Goal: Transaction & Acquisition: Book appointment/travel/reservation

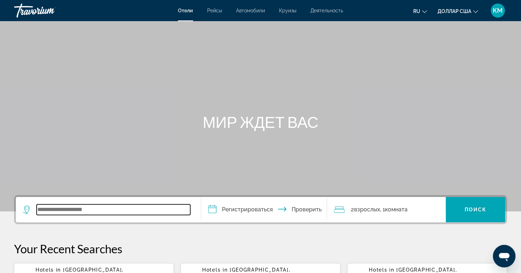
click at [129, 207] on input "Виджет поиска" at bounding box center [114, 209] width 154 height 11
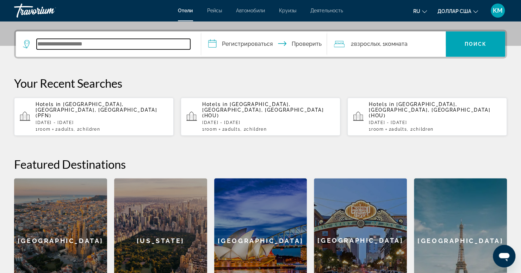
scroll to position [172, 0]
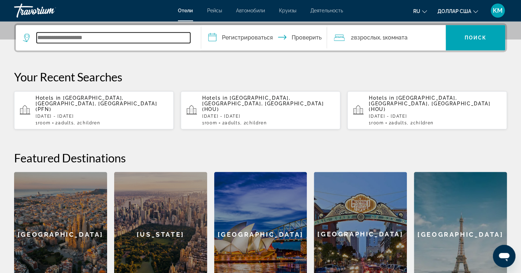
click at [92, 37] on input "Виджет поиска" at bounding box center [114, 37] width 154 height 11
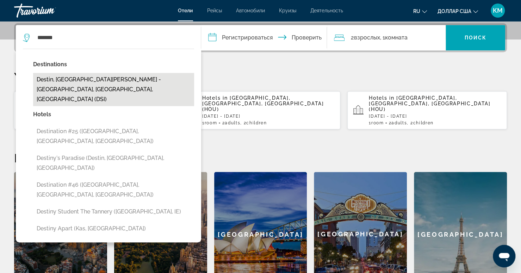
click at [68, 77] on button "Destin, [GEOGRAPHIC_DATA][PERSON_NAME] - [GEOGRAPHIC_DATA], [GEOGRAPHIC_DATA], …" at bounding box center [113, 89] width 161 height 33
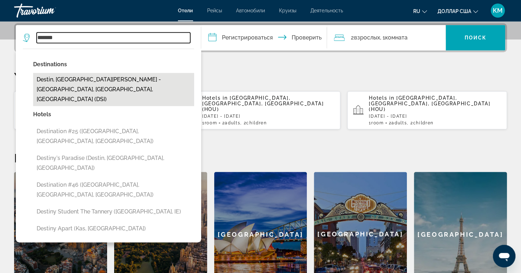
type input "**********"
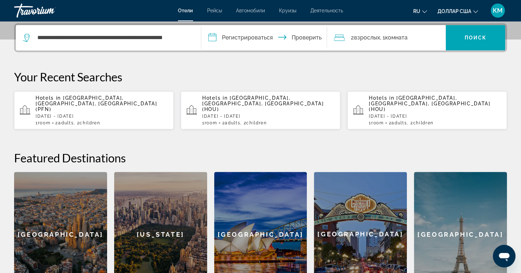
click at [256, 38] on input "**********" at bounding box center [265, 38] width 129 height 27
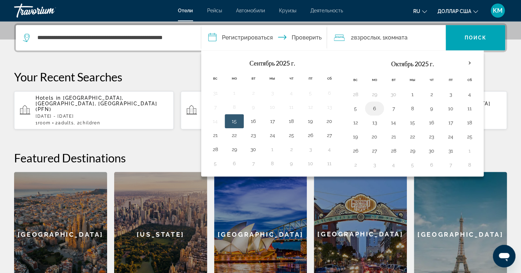
click at [369, 105] on button "6" at bounding box center [374, 109] width 11 height 10
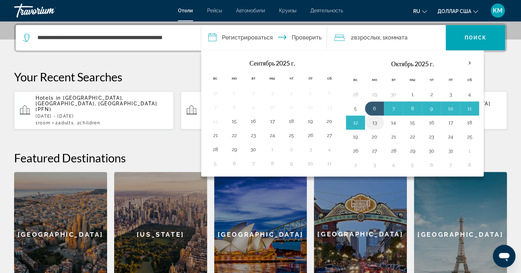
click at [370, 121] on button "13" at bounding box center [374, 123] width 11 height 10
type input "**********"
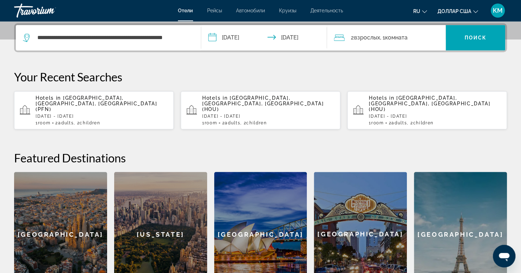
click at [408, 38] on font "комната" at bounding box center [396, 37] width 23 height 7
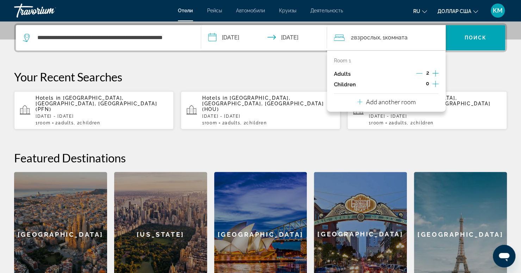
click at [436, 85] on icon "Increment children" at bounding box center [435, 84] width 6 height 8
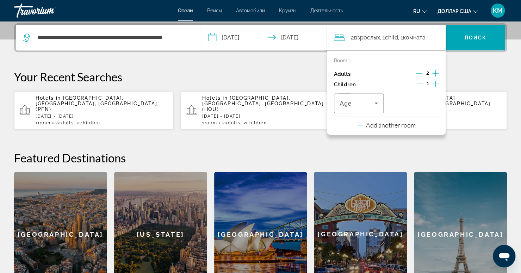
click at [436, 85] on icon "Increment children" at bounding box center [435, 84] width 6 height 8
click at [368, 110] on div "Travelers: 2 adults, 2 children" at bounding box center [359, 103] width 38 height 20
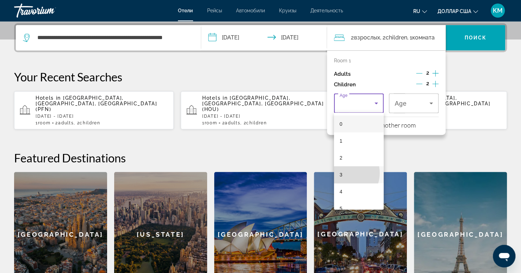
click at [344, 173] on mat-option "3" at bounding box center [359, 174] width 50 height 17
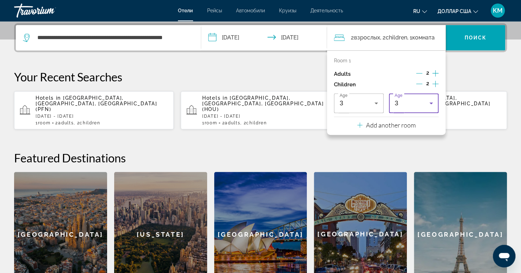
click at [416, 105] on div "3" at bounding box center [411, 103] width 35 height 8
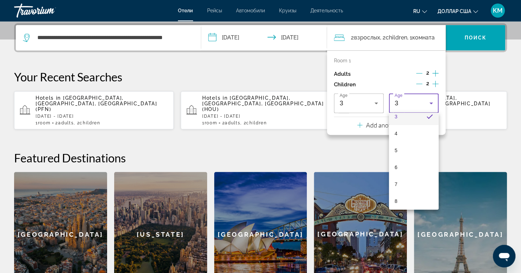
scroll to position [58, 0]
click at [407, 163] on mat-option "6" at bounding box center [414, 166] width 50 height 17
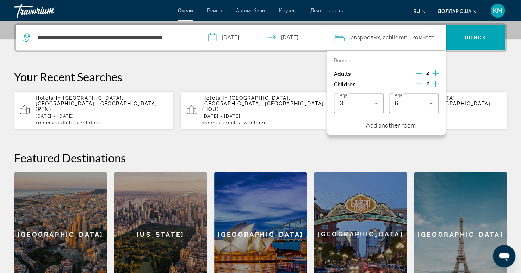
click at [434, 83] on icon "Increment children" at bounding box center [435, 84] width 6 height 6
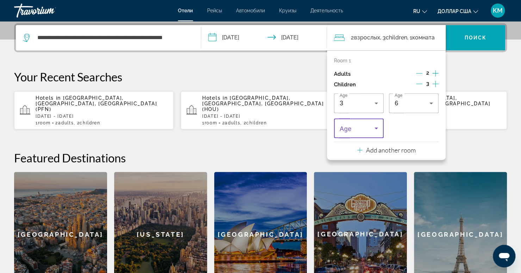
click at [374, 131] on icon "Travelers: 2 adults, 3 children" at bounding box center [376, 128] width 8 height 8
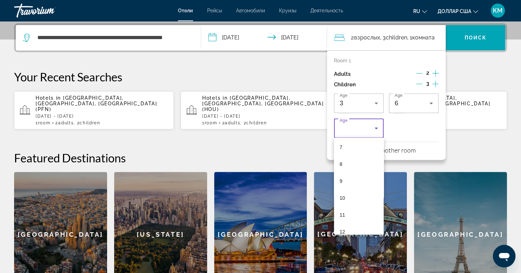
scroll to position [121, 0]
click at [349, 181] on mat-option "9" at bounding box center [359, 180] width 50 height 17
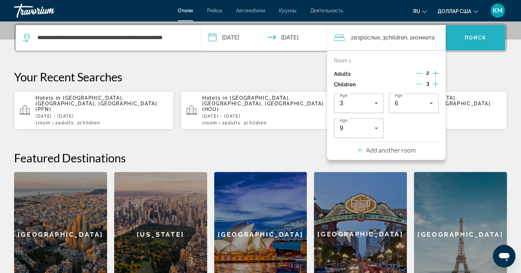
click at [458, 35] on span "Виджет поиска" at bounding box center [476, 37] width 60 height 17
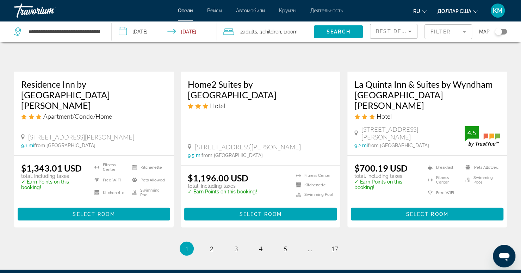
scroll to position [1004, 0]
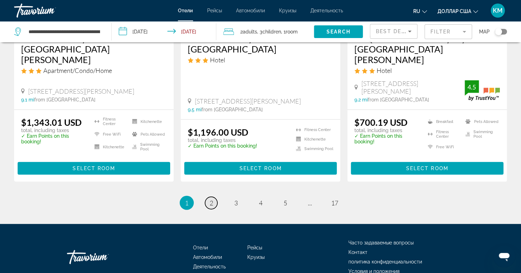
click at [214, 197] on link "page 2" at bounding box center [211, 203] width 12 height 12
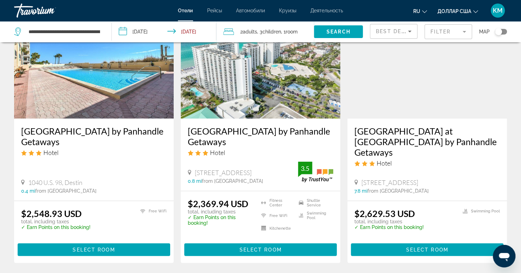
scroll to position [880, 0]
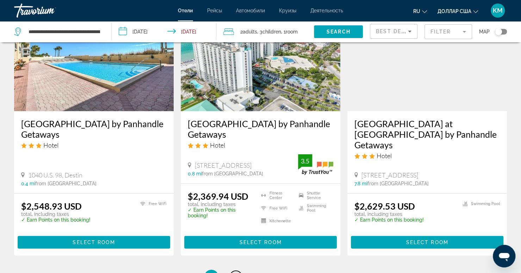
click at [234, 273] on span "3" at bounding box center [236, 277] width 4 height 8
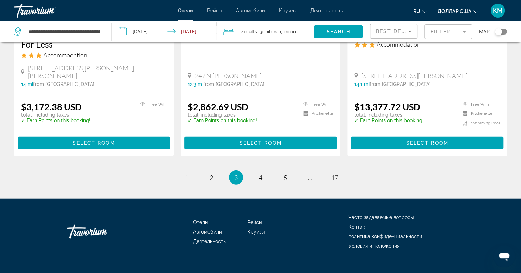
scroll to position [935, 0]
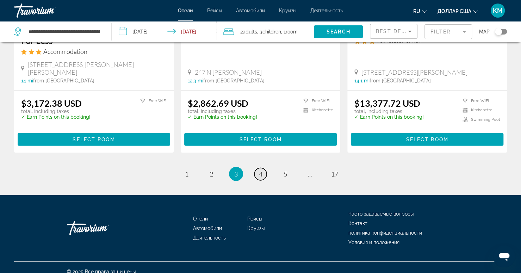
click at [261, 170] on span "4" at bounding box center [261, 174] width 4 height 8
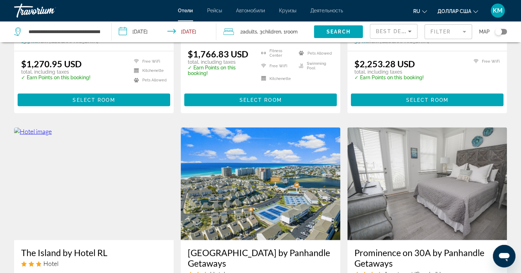
scroll to position [822, 0]
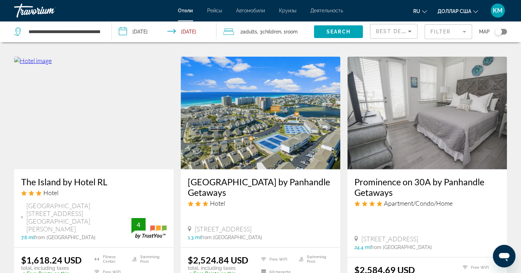
click at [64, 176] on h3 "The Island by Hotel RL" at bounding box center [93, 181] width 145 height 11
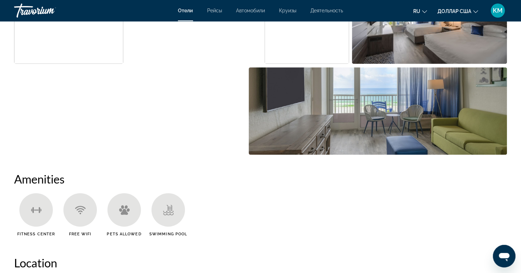
scroll to position [432, 0]
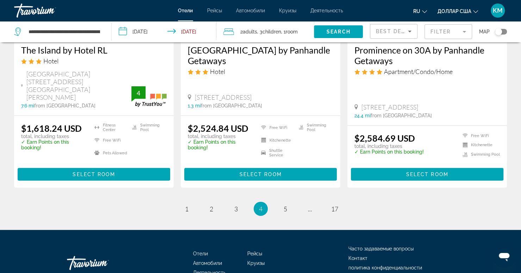
scroll to position [962, 0]
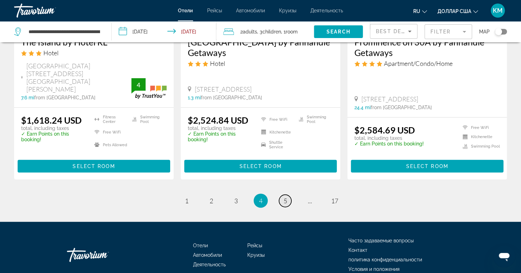
click at [286, 197] on span "5" at bounding box center [286, 201] width 4 height 8
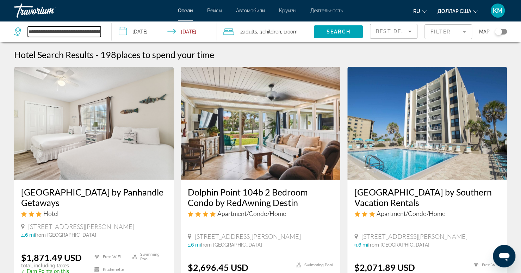
click at [47, 27] on input "**********" at bounding box center [64, 31] width 73 height 11
click at [86, 33] on input "**********" at bounding box center [64, 31] width 73 height 11
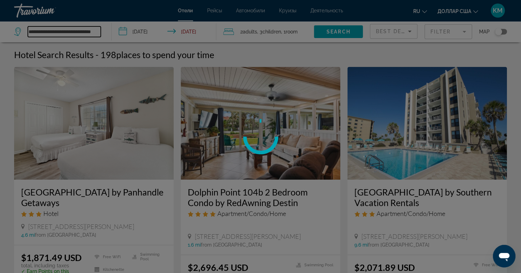
click at [86, 33] on div "**********" at bounding box center [260, 136] width 521 height 273
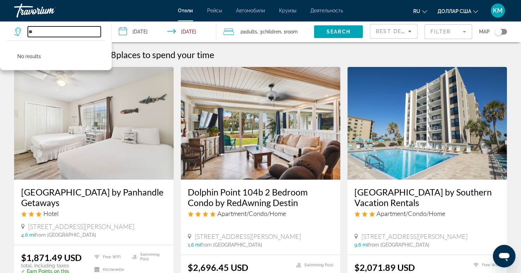
type input "*"
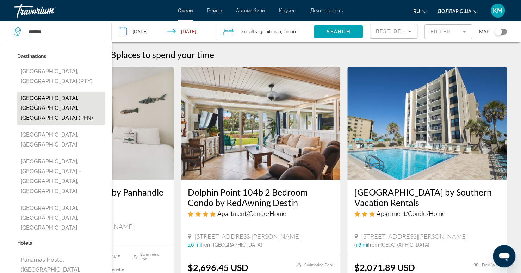
click at [58, 92] on button "[GEOGRAPHIC_DATA], [GEOGRAPHIC_DATA], [GEOGRAPHIC_DATA] (PFN)" at bounding box center [60, 108] width 87 height 33
type input "**********"
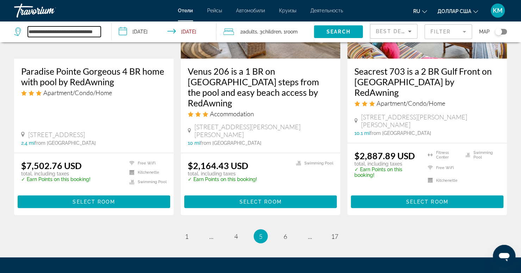
scroll to position [938, 0]
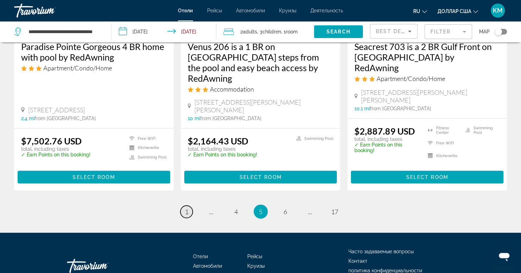
click at [185, 208] on span "1" at bounding box center [187, 212] width 4 height 8
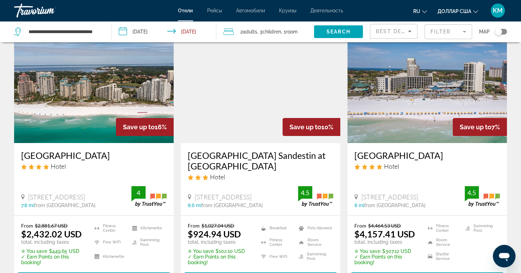
scroll to position [41, 0]
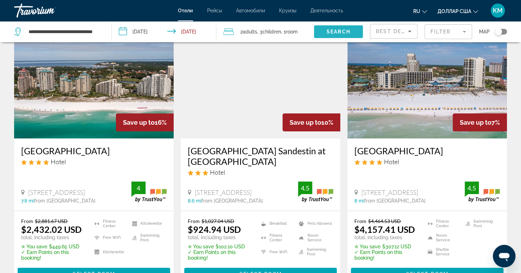
click at [331, 26] on span "Search widget" at bounding box center [338, 31] width 49 height 17
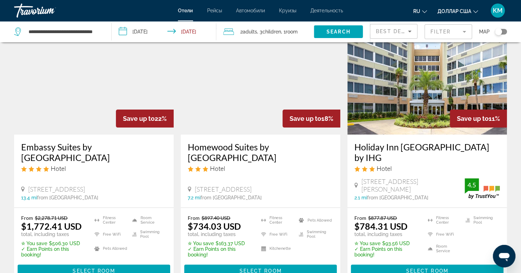
scroll to position [24, 0]
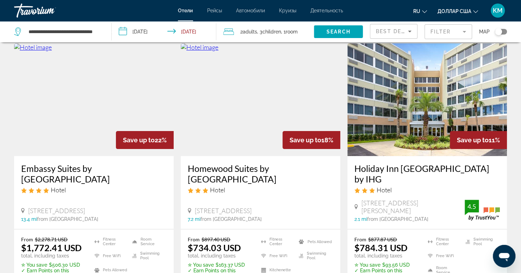
click at [393, 168] on h3 "Holiday Inn [GEOGRAPHIC_DATA] by IHG" at bounding box center [426, 173] width 145 height 21
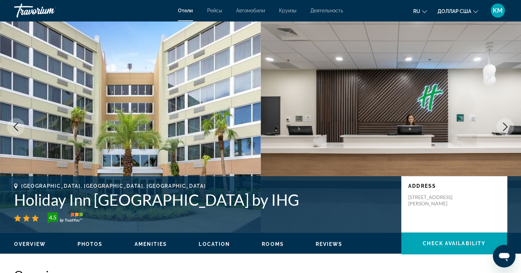
click at [504, 129] on icon "Next image" at bounding box center [505, 127] width 8 height 8
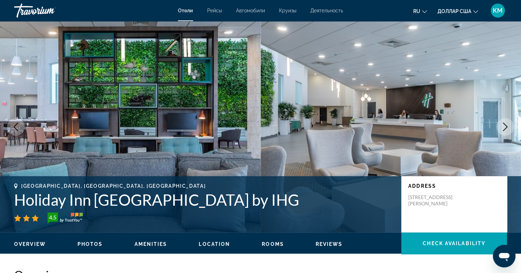
click at [504, 129] on icon "Next image" at bounding box center [505, 127] width 8 height 8
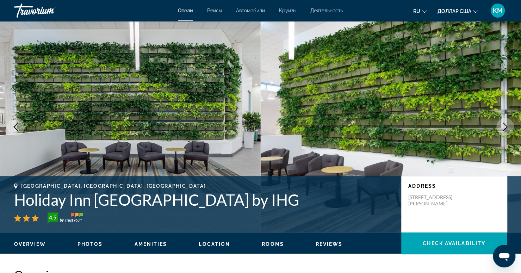
click at [504, 129] on icon "Next image" at bounding box center [505, 127] width 8 height 8
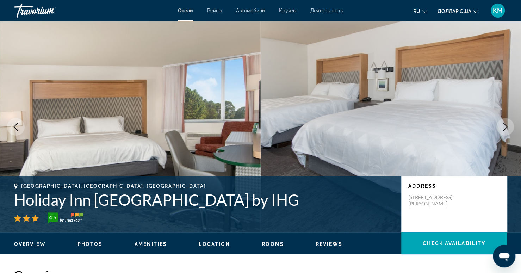
click at [504, 129] on icon "Next image" at bounding box center [505, 127] width 8 height 8
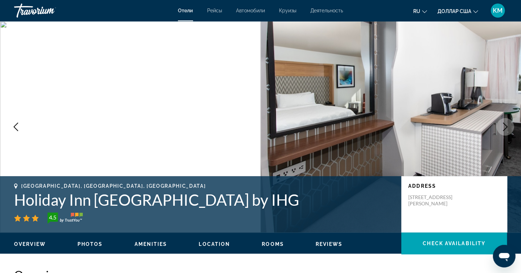
click at [504, 129] on icon "Next image" at bounding box center [505, 127] width 8 height 8
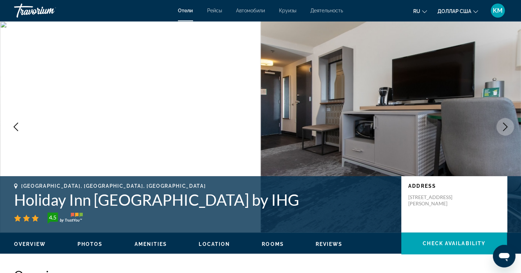
click at [504, 129] on icon "Next image" at bounding box center [505, 127] width 8 height 8
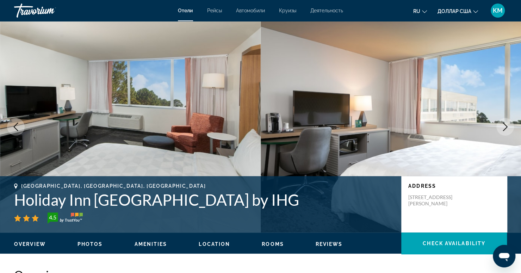
click at [504, 129] on icon "Next image" at bounding box center [505, 127] width 8 height 8
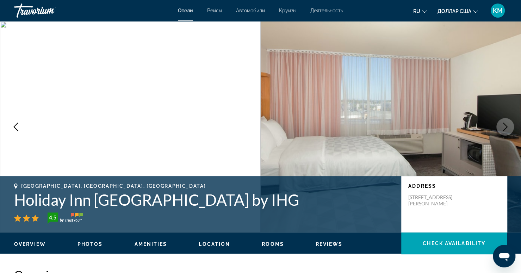
click at [504, 129] on icon "Next image" at bounding box center [505, 127] width 8 height 8
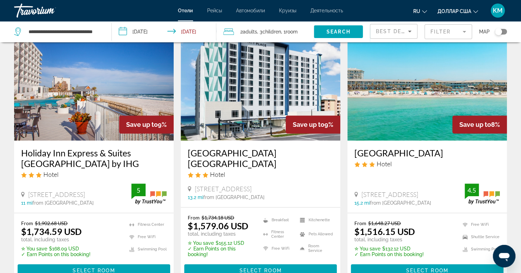
scroll to position [317, 0]
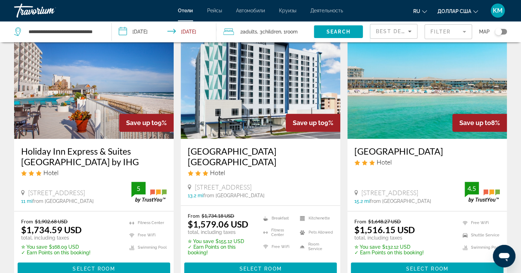
click at [368, 146] on h3 "[GEOGRAPHIC_DATA]" at bounding box center [426, 151] width 145 height 11
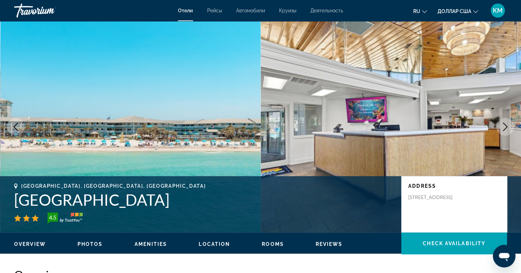
click at [502, 124] on icon "Next image" at bounding box center [505, 127] width 8 height 8
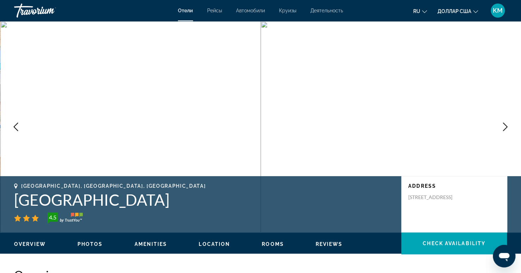
click at [502, 124] on icon "Next image" at bounding box center [505, 127] width 8 height 8
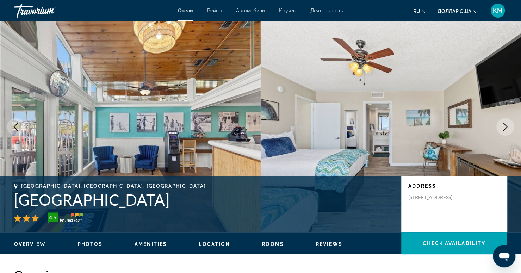
click at [502, 124] on icon "Next image" at bounding box center [505, 127] width 8 height 8
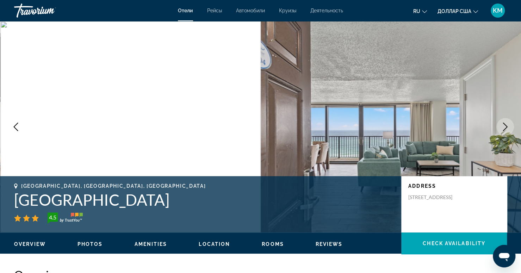
click at [502, 124] on icon "Next image" at bounding box center [505, 127] width 8 height 8
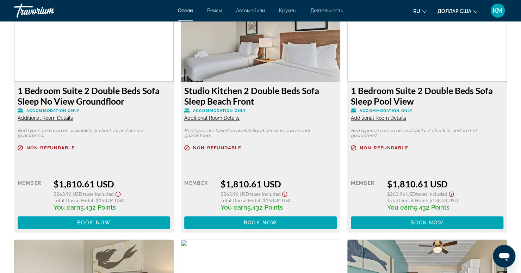
scroll to position [1753, 0]
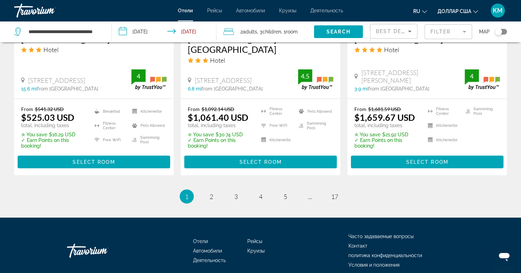
scroll to position [1000, 0]
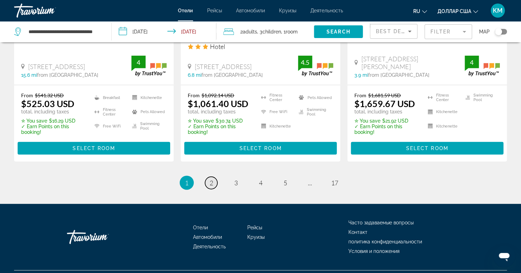
click at [206, 177] on link "page 2" at bounding box center [211, 183] width 12 height 12
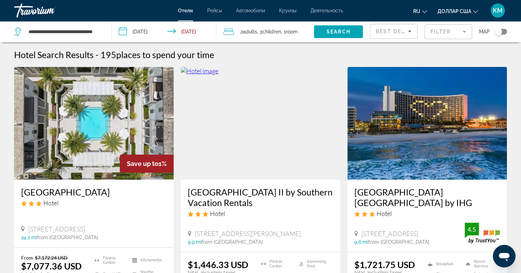
click at [461, 29] on mat-form-field "Filter" at bounding box center [448, 31] width 48 height 15
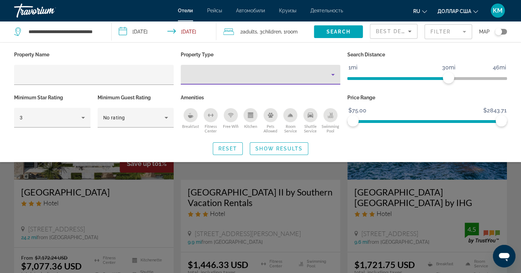
click at [336, 74] on icon "Property type" at bounding box center [333, 74] width 8 height 8
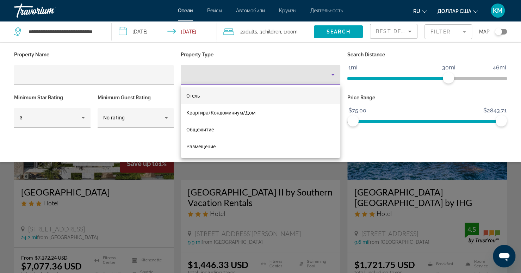
click at [407, 33] on div at bounding box center [260, 136] width 521 height 273
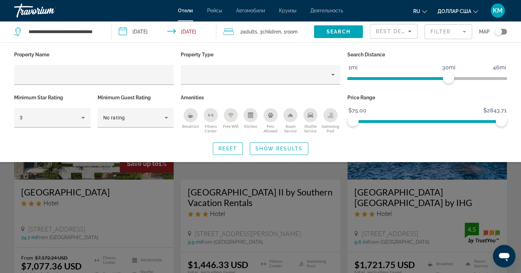
click at [407, 33] on icon "Sort by" at bounding box center [409, 31] width 8 height 8
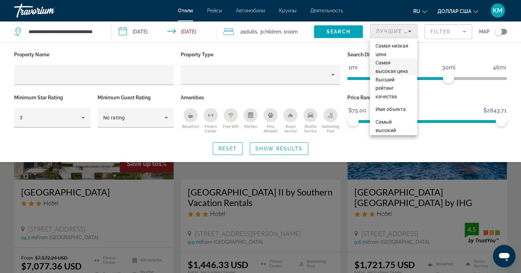
scroll to position [61, 0]
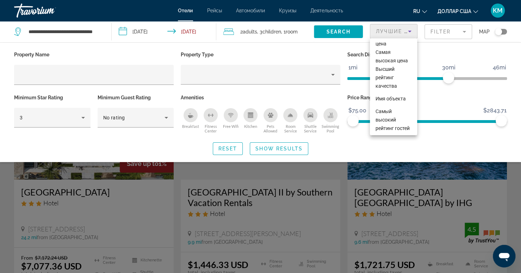
click at [235, 148] on div at bounding box center [260, 136] width 521 height 273
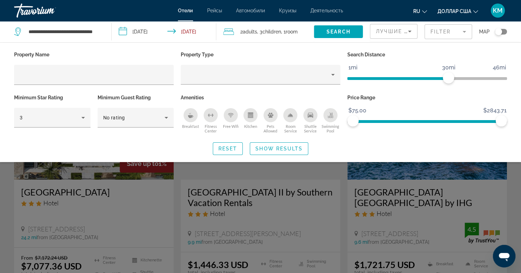
click at [255, 238] on div "Search widget" at bounding box center [260, 189] width 521 height 167
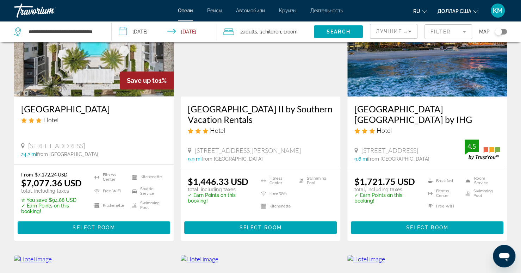
scroll to position [0, 0]
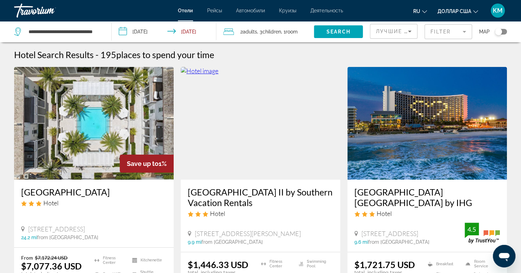
click at [382, 193] on h3 "[GEOGRAPHIC_DATA] [GEOGRAPHIC_DATA] by IHG" at bounding box center [426, 197] width 145 height 21
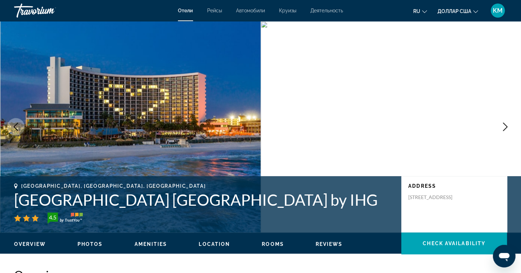
click at [506, 129] on icon "Next image" at bounding box center [505, 127] width 8 height 8
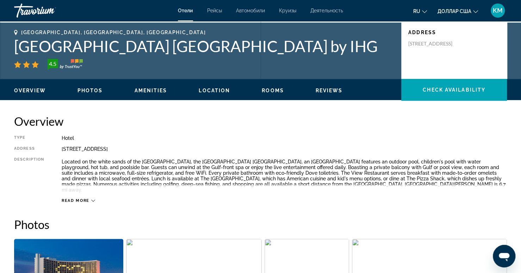
scroll to position [153, 0]
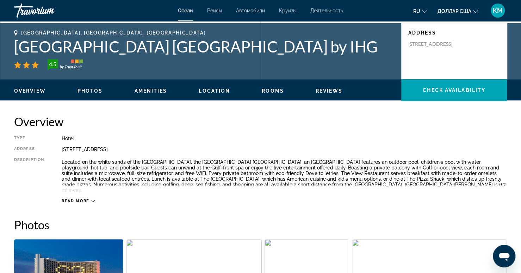
click at [97, 94] on div "Overview Photos Amenities Location Rooms Reviews Check Availability" at bounding box center [260, 90] width 521 height 22
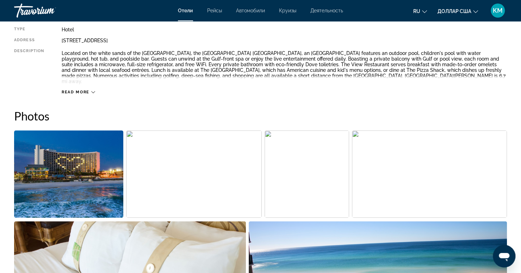
scroll to position [265, 0]
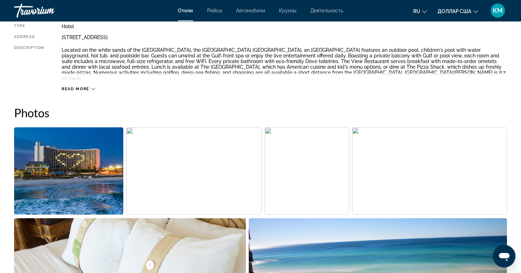
click at [78, 87] on span "Read more" at bounding box center [76, 89] width 28 height 5
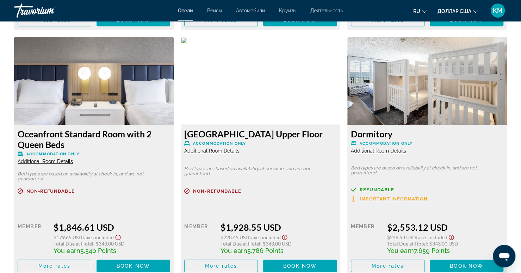
scroll to position [1197, 0]
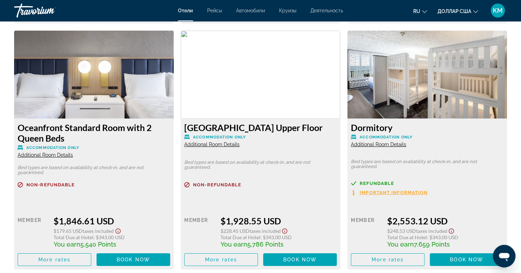
click at [361, 142] on span "Additional Room Details" at bounding box center [378, 145] width 55 height 6
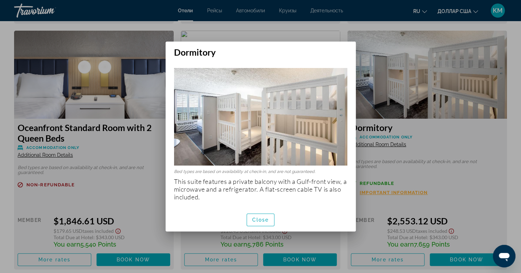
scroll to position [0, 0]
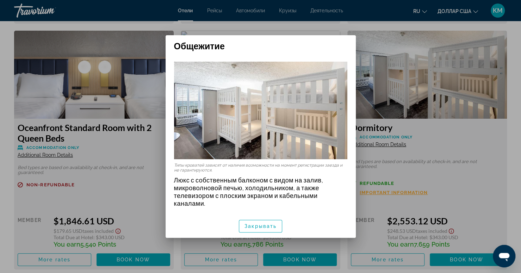
click at [409, 155] on div at bounding box center [260, 136] width 521 height 273
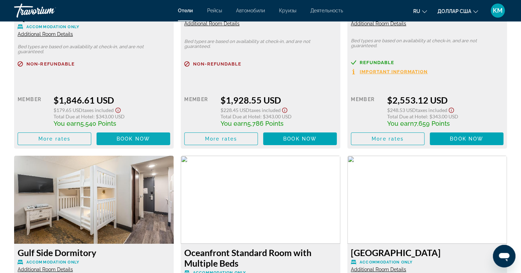
scroll to position [1317, 0]
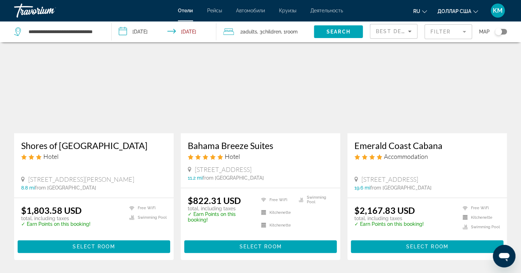
scroll to position [321, 0]
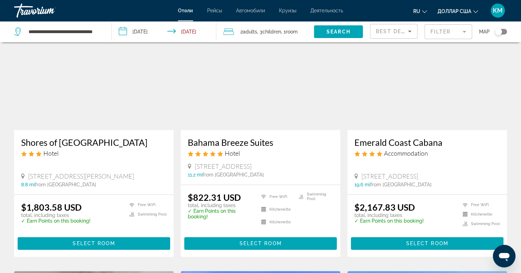
click at [128, 144] on h3 "Shores of [GEOGRAPHIC_DATA]" at bounding box center [93, 142] width 145 height 11
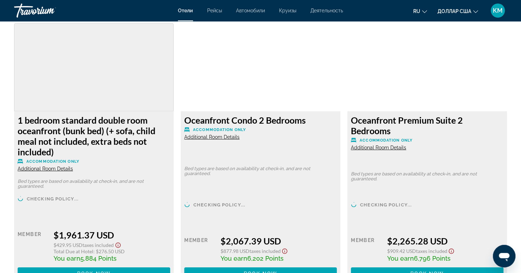
scroll to position [1222, 0]
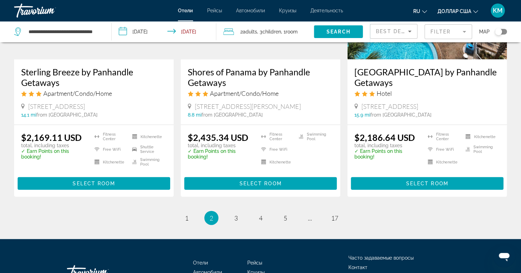
scroll to position [907, 0]
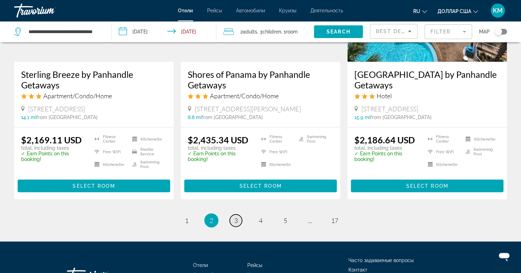
click at [233, 223] on link "page 3" at bounding box center [236, 220] width 12 height 12
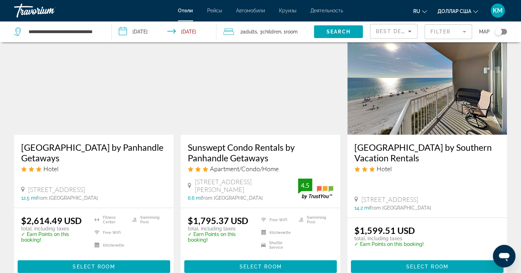
scroll to position [835, 0]
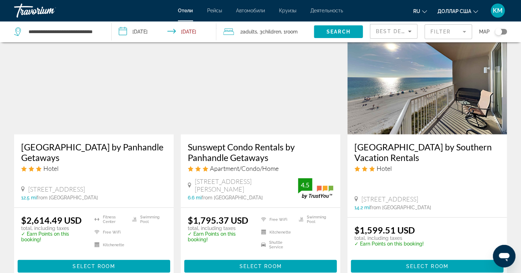
click at [392, 151] on h3 "[GEOGRAPHIC_DATA] by Southern Vacation Rentals" at bounding box center [426, 152] width 145 height 21
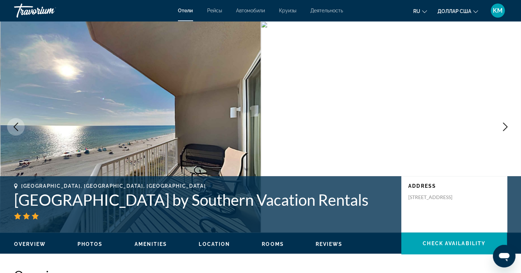
click at [95, 246] on span "Photos" at bounding box center [89, 244] width 25 height 6
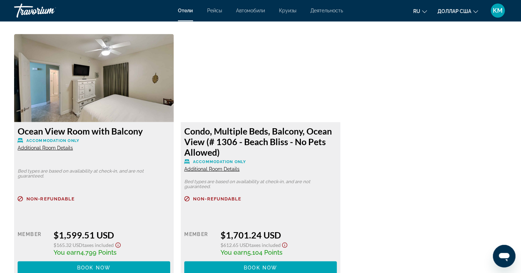
scroll to position [925, 0]
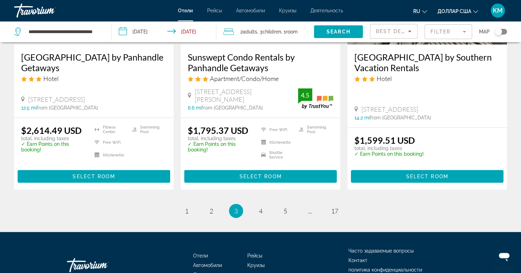
scroll to position [969, 0]
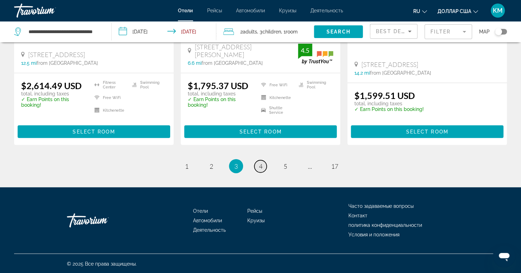
click at [260, 167] on span "4" at bounding box center [261, 166] width 4 height 8
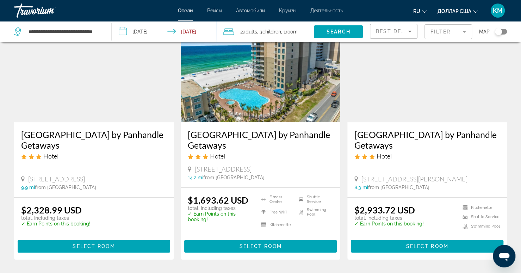
scroll to position [57, 0]
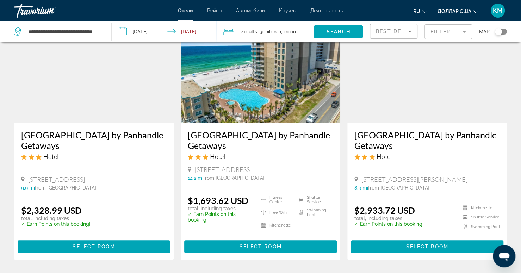
click at [260, 137] on h3 "[GEOGRAPHIC_DATA] by Panhandle Getaways" at bounding box center [260, 140] width 145 height 21
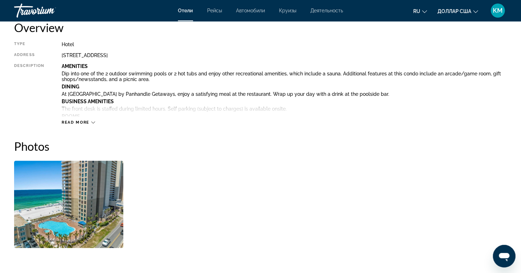
scroll to position [279, 0]
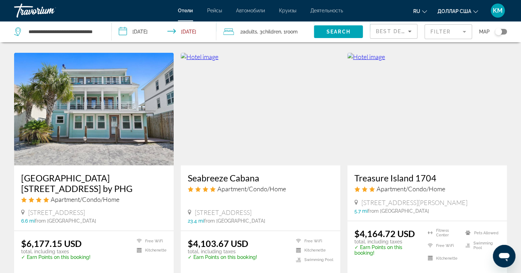
scroll to position [944, 0]
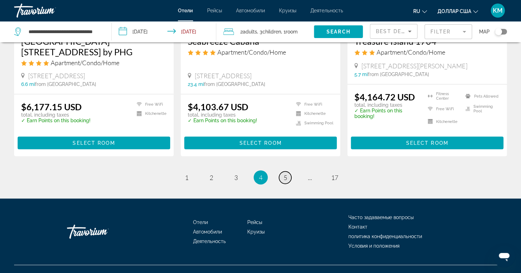
click at [283, 172] on link "page 5" at bounding box center [285, 178] width 12 height 12
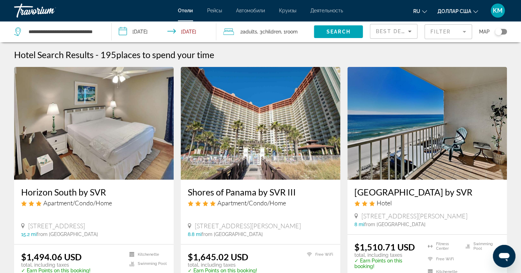
click at [230, 192] on h3 "Shores of Panama by SVR III" at bounding box center [260, 192] width 145 height 11
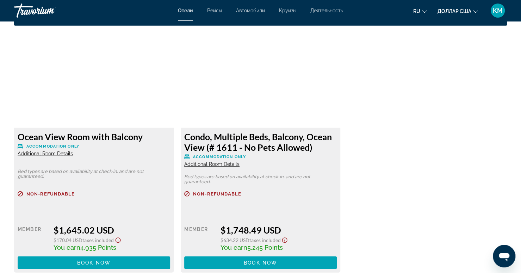
scroll to position [969, 0]
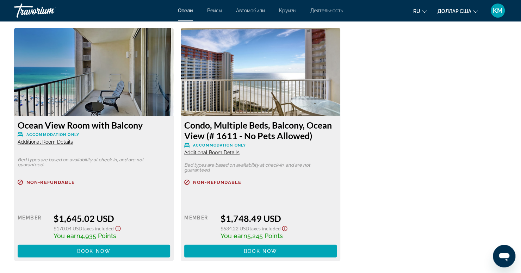
click at [220, 154] on span "Additional Room Details" at bounding box center [211, 153] width 55 height 6
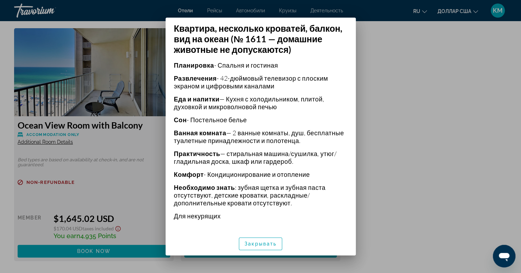
scroll to position [197, 0]
click at [409, 164] on div at bounding box center [260, 136] width 521 height 273
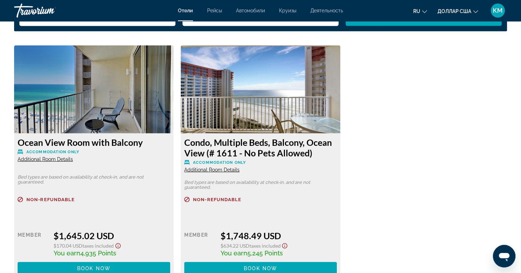
scroll to position [951, 0]
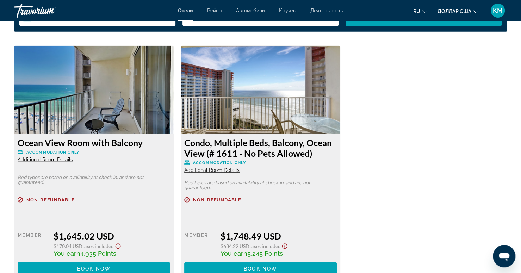
click at [66, 159] on span "Additional Room Details" at bounding box center [45, 160] width 55 height 6
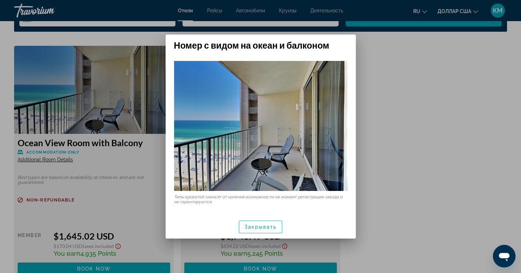
click at [448, 107] on div at bounding box center [260, 136] width 521 height 273
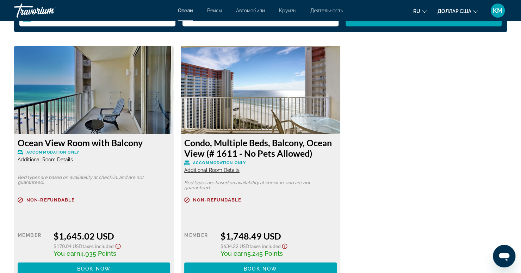
scroll to position [951, 0]
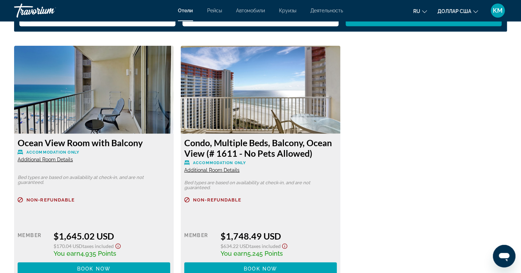
click at [221, 170] on span "Additional Room Details" at bounding box center [211, 170] width 55 height 6
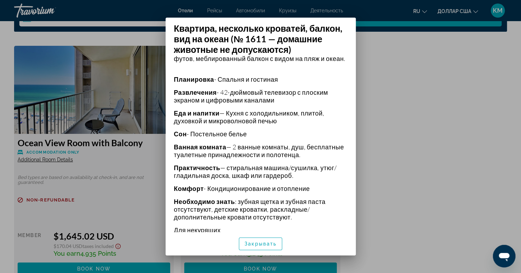
scroll to position [179, 0]
click at [390, 180] on div at bounding box center [260, 136] width 521 height 273
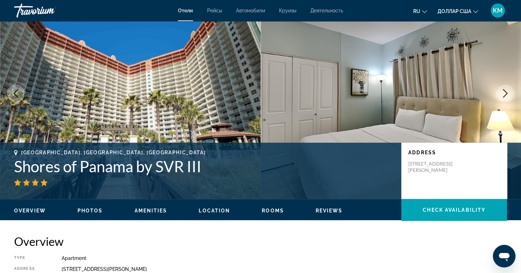
scroll to position [33, 0]
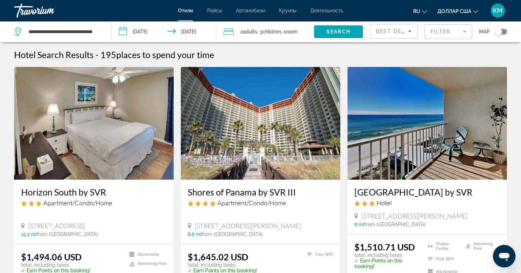
drag, startPoint x: 116, startPoint y: 69, endPoint x: 178, endPoint y: 241, distance: 182.5
click at [178, 241] on app-hotels-search-item "Shores of Panama by SVR III Apartment/Condo/Home [STREET_ADDRESS][PERSON_NAME] …" at bounding box center [260, 186] width 167 height 239
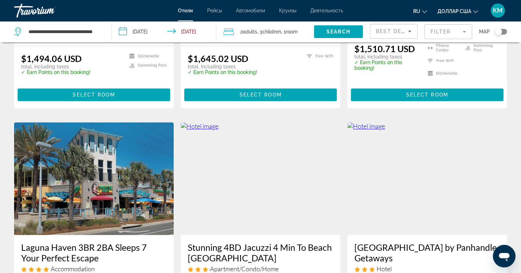
scroll to position [197, 0]
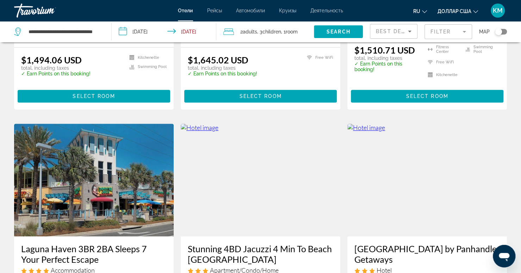
drag, startPoint x: 247, startPoint y: 211, endPoint x: 178, endPoint y: 207, distance: 69.5
click at [178, 207] on app-hotels-search-item "Stunning 4BD Jacuzzi 4 Min To Beach [GEOGRAPHIC_DATA] Apartment/Condo/Home [STR…" at bounding box center [260, 249] width 167 height 250
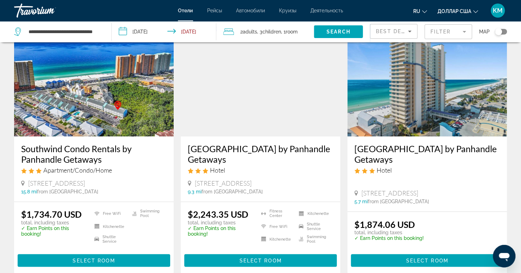
scroll to position [560, 0]
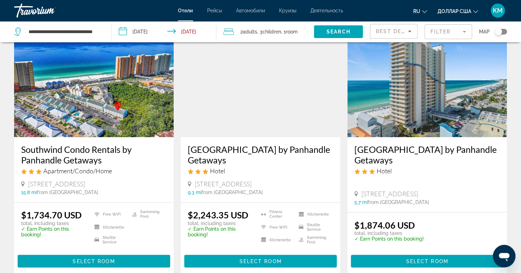
click at [178, 207] on app-hotels-search-item "[GEOGRAPHIC_DATA] by Panhandle Getaways Hotel [STREET_ADDRESS] 9.3 mi from [GEO…" at bounding box center [260, 149] width 167 height 250
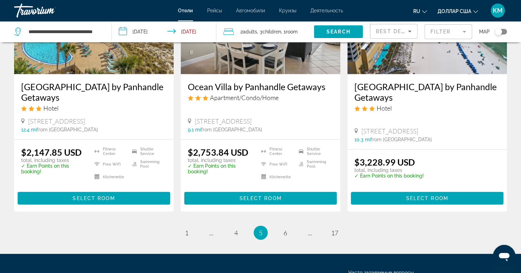
scroll to position [921, 0]
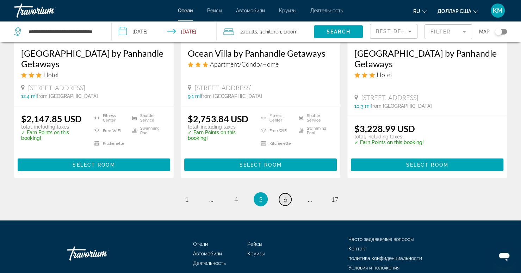
click at [280, 201] on link "page 6" at bounding box center [285, 199] width 12 height 12
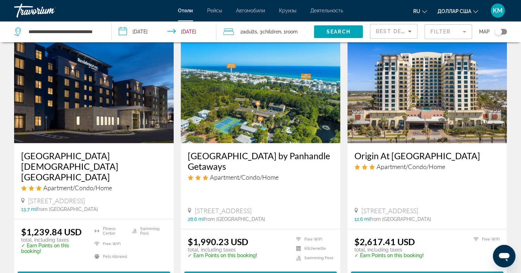
scroll to position [944, 0]
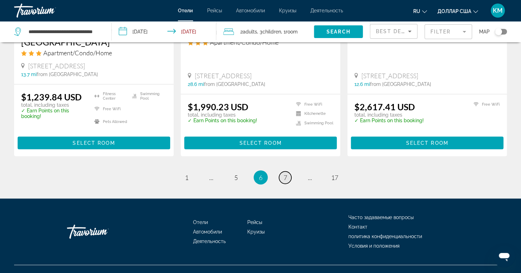
click at [285, 174] on span "7" at bounding box center [286, 178] width 4 height 8
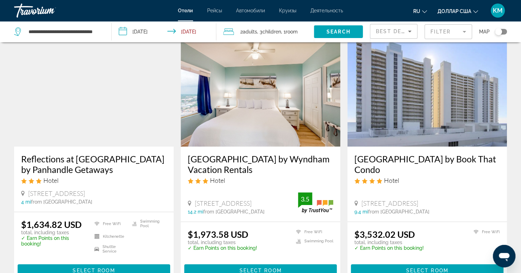
scroll to position [298, 0]
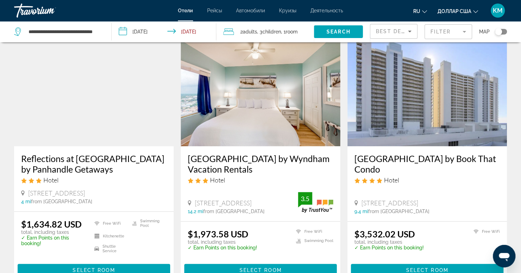
click at [104, 167] on h3 "Reflections at [GEOGRAPHIC_DATA] by Panhandle Getaways" at bounding box center [93, 163] width 145 height 21
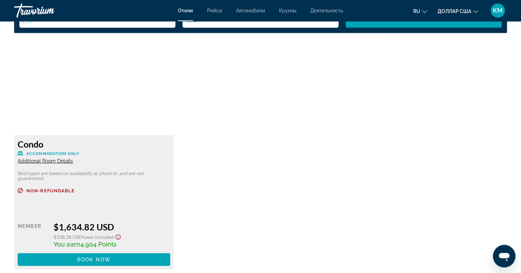
scroll to position [950, 0]
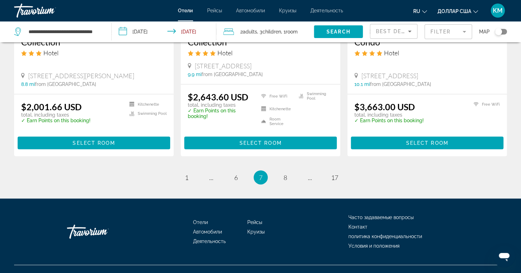
scroll to position [960, 0]
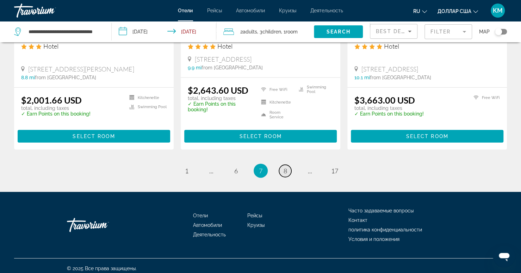
click at [286, 175] on span "8" at bounding box center [286, 171] width 4 height 8
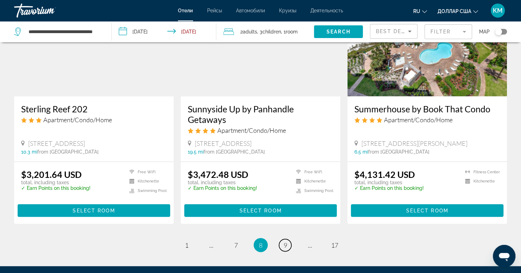
scroll to position [846, 0]
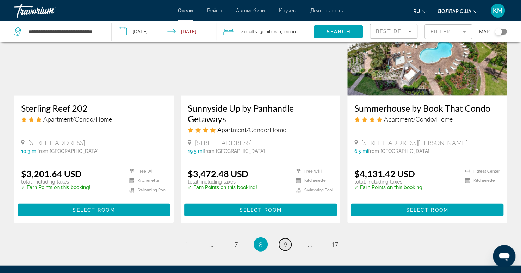
click at [284, 243] on span "9" at bounding box center [286, 245] width 4 height 8
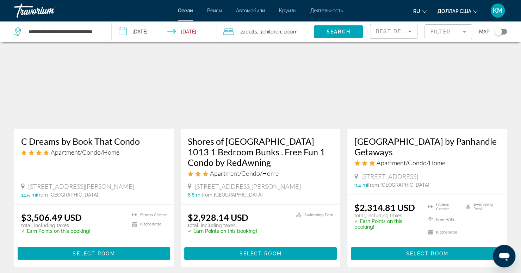
scroll to position [934, 0]
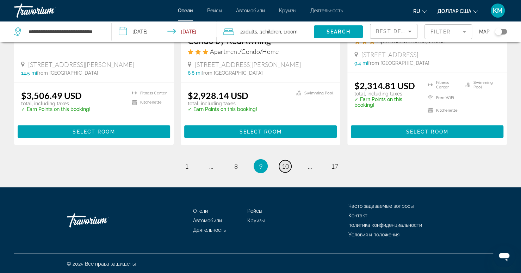
click at [286, 169] on span "10" at bounding box center [285, 166] width 7 height 8
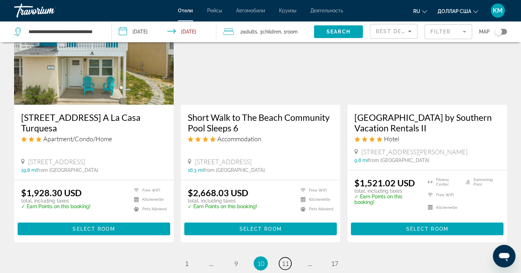
scroll to position [877, 0]
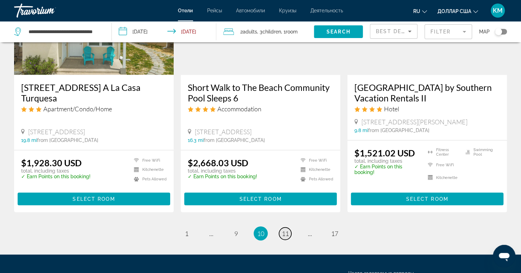
click at [285, 237] on span "11" at bounding box center [285, 234] width 7 height 8
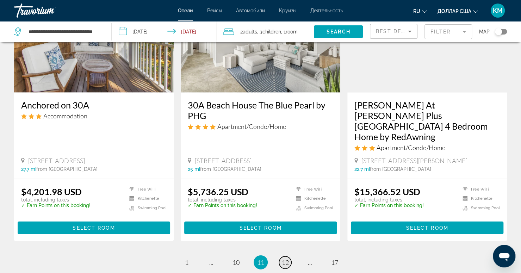
scroll to position [882, 0]
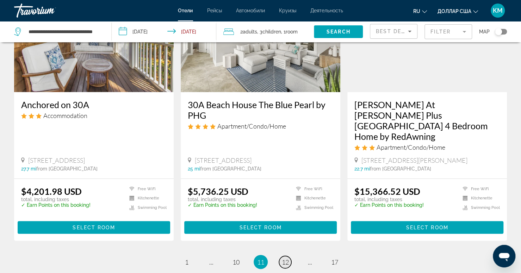
click at [285, 258] on span "12" at bounding box center [285, 262] width 7 height 8
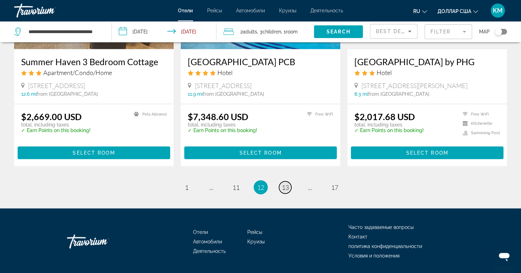
scroll to position [903, 0]
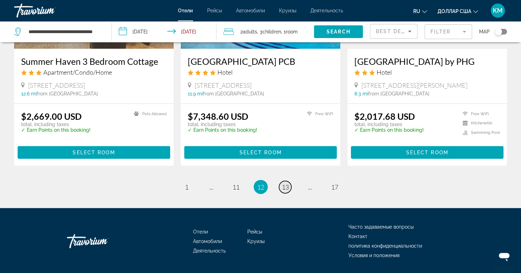
click at [286, 191] on span "13" at bounding box center [285, 187] width 7 height 8
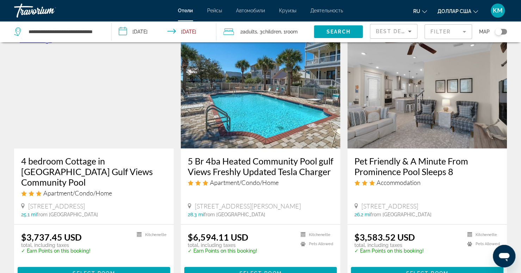
scroll to position [956, 0]
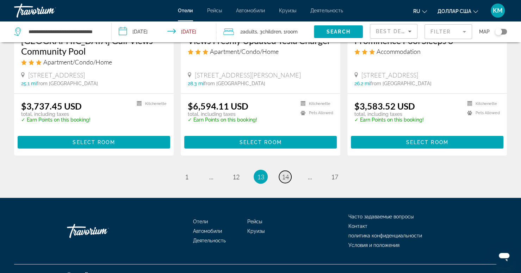
click at [285, 173] on span "14" at bounding box center [285, 177] width 7 height 8
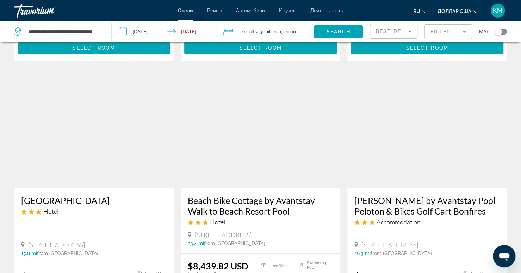
scroll to position [907, 0]
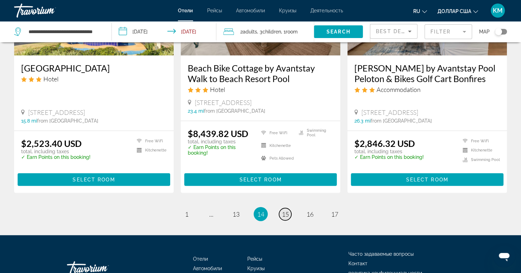
click at [287, 213] on span "15" at bounding box center [285, 214] width 7 height 8
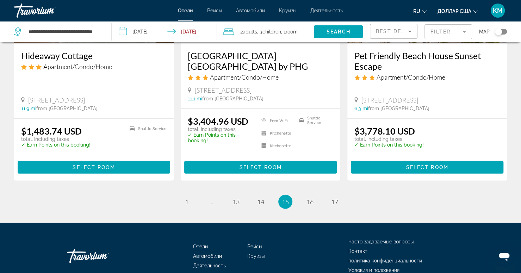
scroll to position [946, 0]
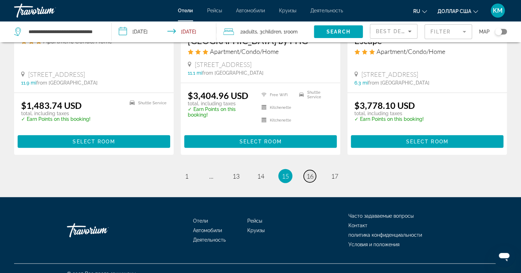
click at [306, 172] on span "16" at bounding box center [309, 176] width 7 height 8
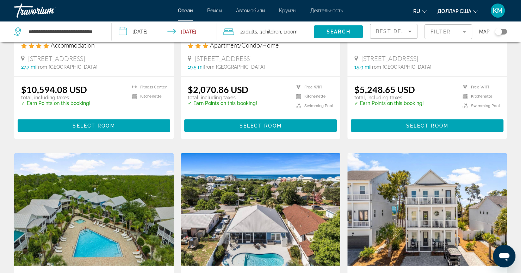
scroll to position [945, 0]
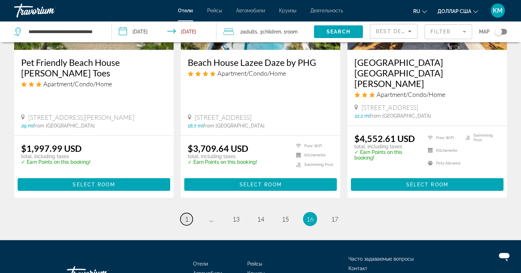
click at [187, 215] on span "1" at bounding box center [187, 219] width 4 height 8
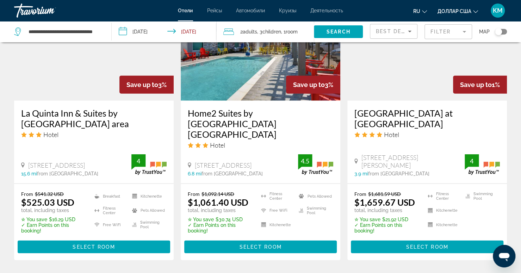
scroll to position [1000, 0]
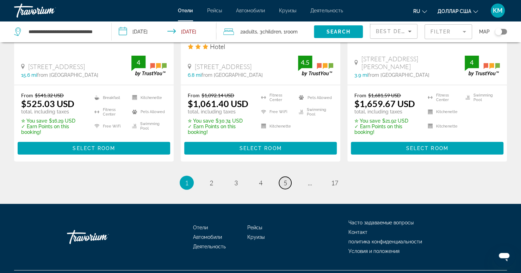
click at [286, 179] on span "5" at bounding box center [286, 183] width 4 height 8
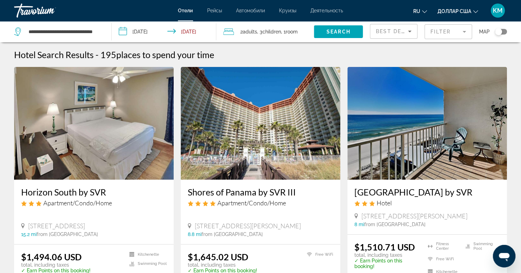
click at [245, 192] on h3 "Shores of Panama by SVR III" at bounding box center [260, 192] width 145 height 11
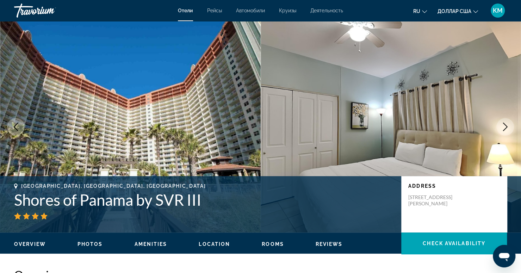
click at [93, 248] on div "Overview Photos Amenities Location Rooms Reviews Check Availability" at bounding box center [260, 243] width 521 height 22
click at [92, 245] on span "Photos" at bounding box center [89, 244] width 25 height 6
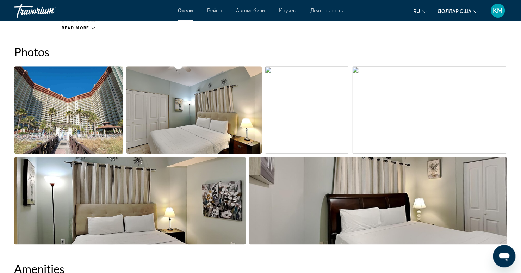
scroll to position [344, 0]
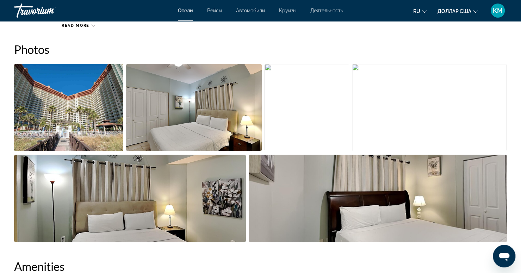
click at [161, 106] on img "Open full-screen image slider" at bounding box center [194, 107] width 136 height 87
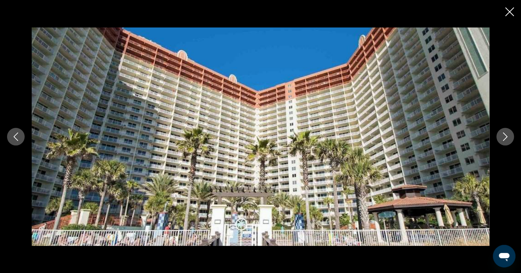
click at [504, 139] on icon "Next image" at bounding box center [505, 136] width 5 height 8
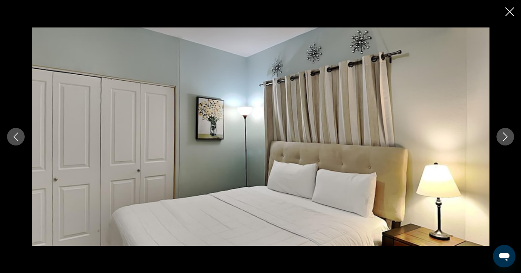
click at [504, 139] on icon "Next image" at bounding box center [505, 136] width 5 height 8
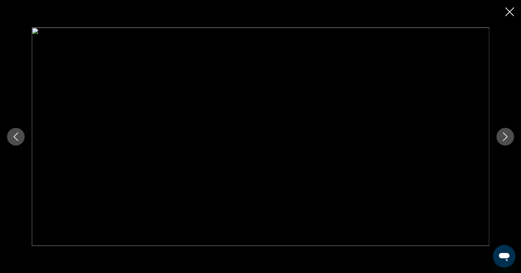
click at [504, 139] on icon "Next image" at bounding box center [505, 136] width 5 height 8
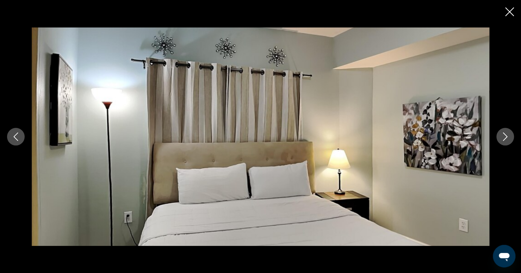
click at [504, 139] on icon "Next image" at bounding box center [505, 136] width 5 height 8
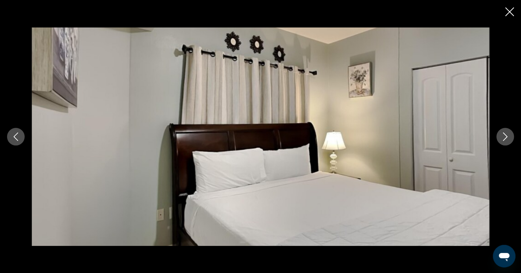
click at [504, 139] on icon "Next image" at bounding box center [505, 136] width 5 height 8
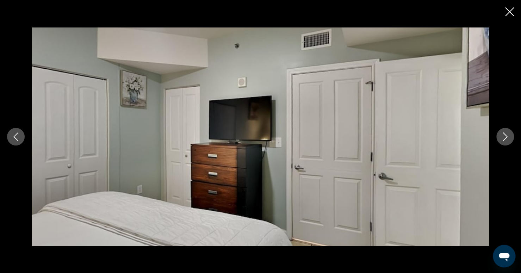
click at [504, 139] on icon "Next image" at bounding box center [505, 136] width 5 height 8
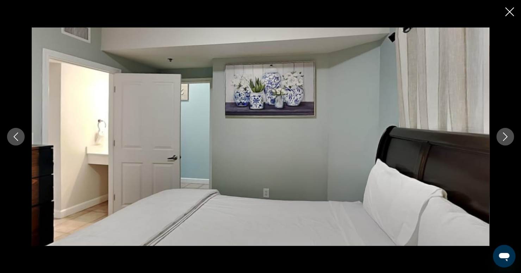
click at [504, 139] on icon "Next image" at bounding box center [505, 136] width 5 height 8
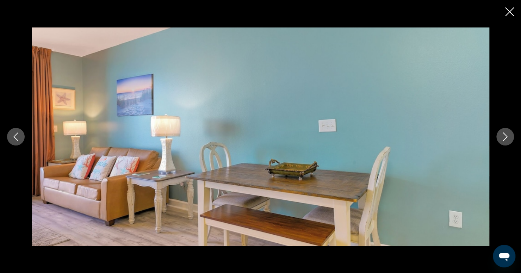
click at [504, 139] on icon "Next image" at bounding box center [505, 136] width 5 height 8
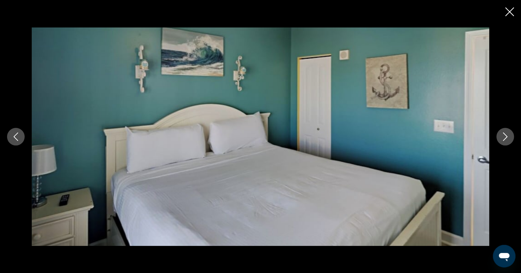
click at [504, 139] on icon "Next image" at bounding box center [505, 136] width 5 height 8
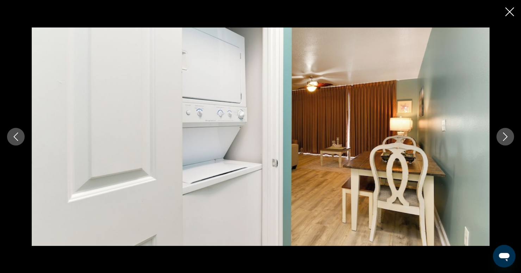
click at [504, 139] on icon "Next image" at bounding box center [505, 136] width 5 height 8
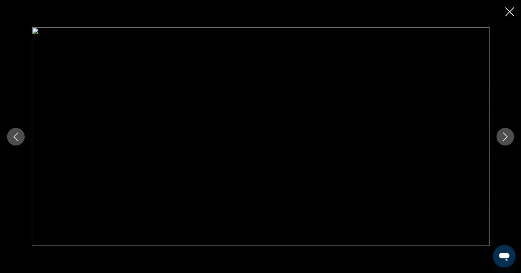
click at [504, 139] on icon "Next image" at bounding box center [505, 136] width 5 height 8
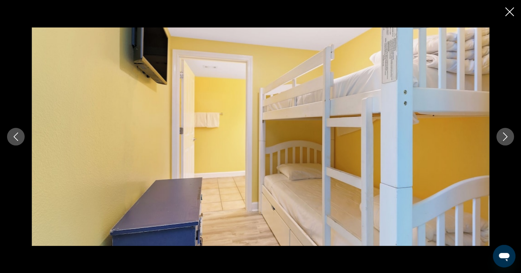
click at [504, 139] on icon "Next image" at bounding box center [505, 136] width 5 height 8
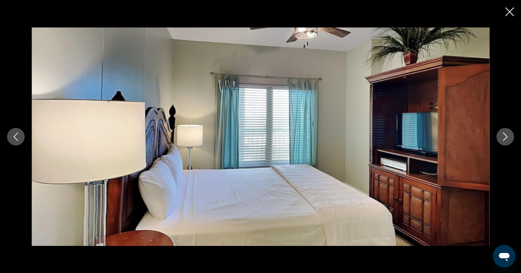
click at [504, 139] on icon "Next image" at bounding box center [505, 136] width 5 height 8
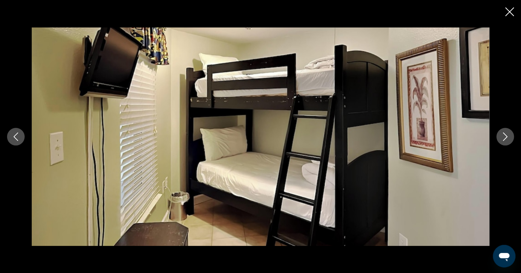
click at [504, 139] on icon "Next image" at bounding box center [505, 136] width 5 height 8
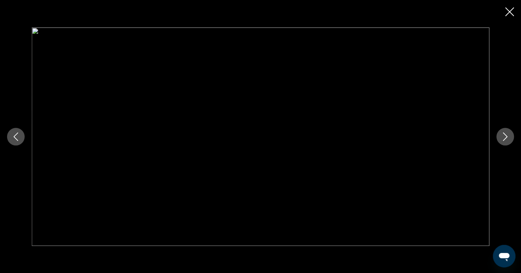
click at [508, 11] on icon "Close slideshow" at bounding box center [509, 11] width 9 height 9
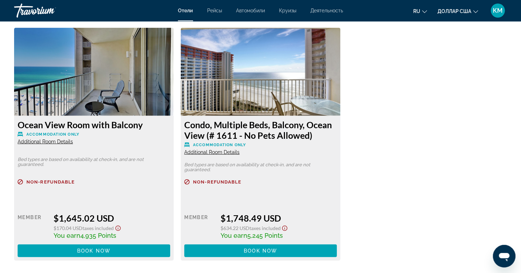
scroll to position [969, 0]
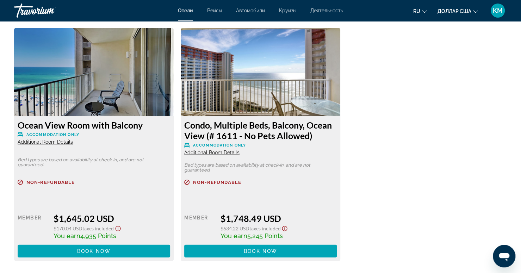
click at [45, 142] on span "Additional Room Details" at bounding box center [45, 142] width 55 height 6
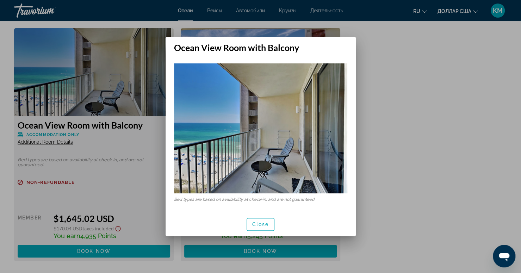
scroll to position [0, 0]
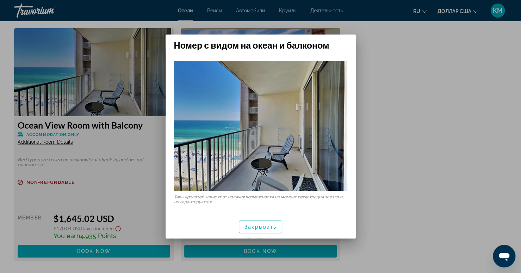
click at [385, 220] on div at bounding box center [260, 136] width 521 height 273
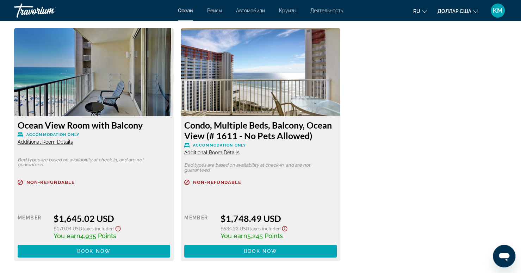
scroll to position [969, 0]
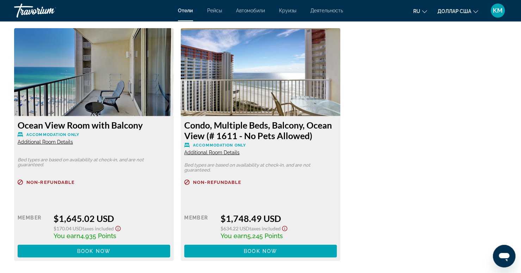
click at [37, 132] on span "Accommodation Only" at bounding box center [52, 134] width 53 height 5
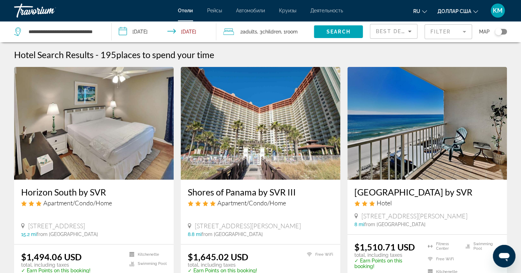
scroll to position [19, 0]
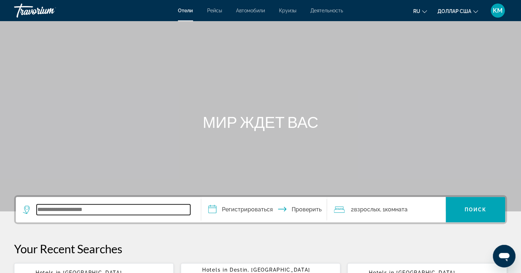
click at [63, 207] on input "Виджет поиска" at bounding box center [114, 209] width 154 height 11
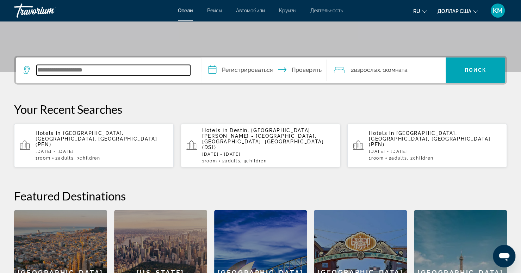
scroll to position [172, 0]
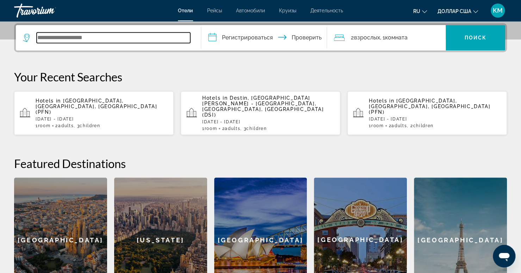
click at [124, 36] on input "Виджет поиска" at bounding box center [114, 37] width 154 height 11
click at [70, 36] on input "Виджет поиска" at bounding box center [114, 37] width 154 height 11
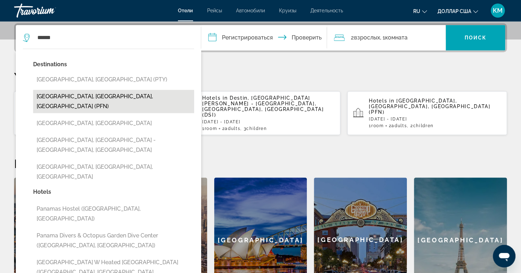
click at [57, 99] on button "[GEOGRAPHIC_DATA], [GEOGRAPHIC_DATA], [GEOGRAPHIC_DATA] (PFN)" at bounding box center [113, 101] width 161 height 23
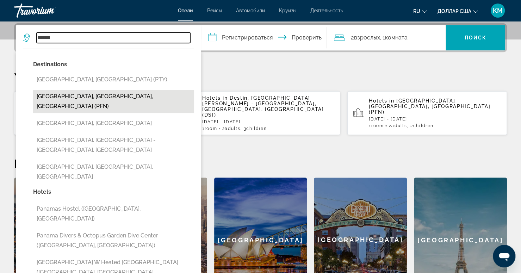
type input "**********"
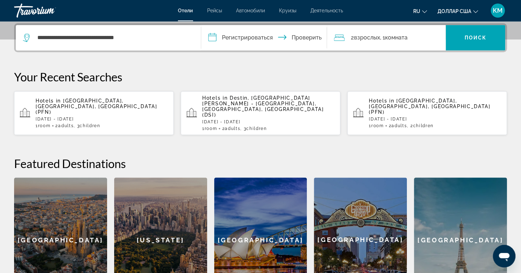
click at [248, 38] on input "**********" at bounding box center [265, 38] width 129 height 27
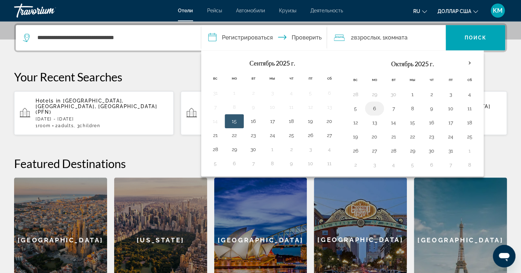
click at [374, 104] on button "6" at bounding box center [374, 109] width 11 height 10
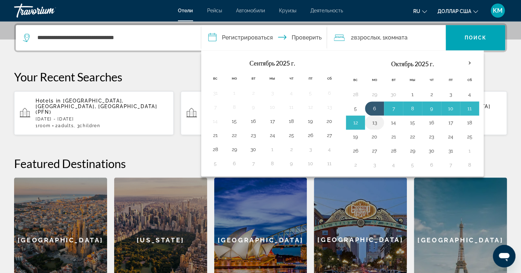
click at [373, 120] on button "13" at bounding box center [374, 123] width 11 height 10
type input "**********"
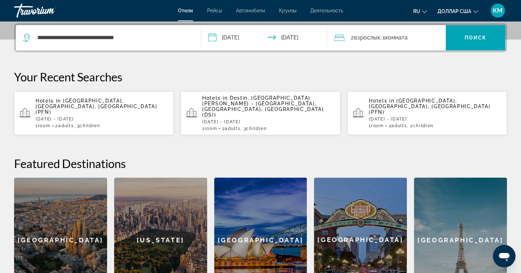
click at [411, 40] on div "2 взрослых Взрослый , 1 комната комнаты" at bounding box center [390, 38] width 112 height 10
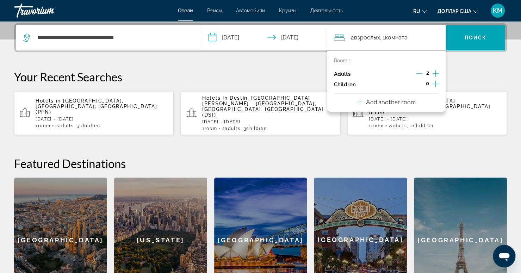
click at [435, 83] on icon "Increment children" at bounding box center [435, 84] width 6 height 8
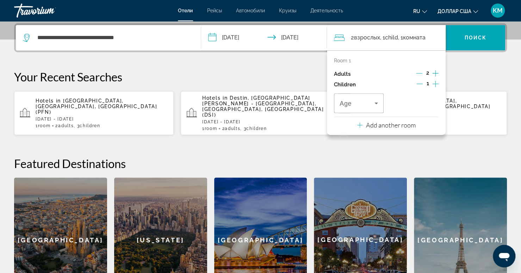
click at [435, 83] on icon "Increment children" at bounding box center [435, 84] width 6 height 8
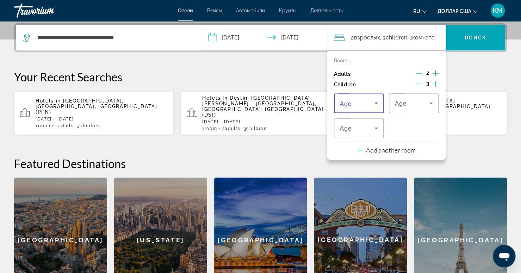
click at [377, 107] on icon "Travelers: 2 adults, 3 children" at bounding box center [376, 103] width 8 height 8
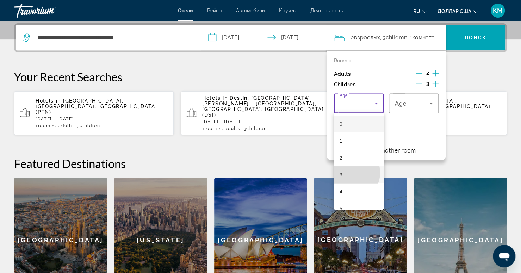
click at [349, 173] on mat-option "3" at bounding box center [359, 174] width 50 height 17
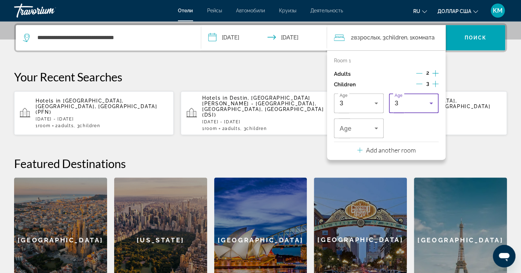
click at [434, 100] on icon "Travelers: 2 adults, 3 children" at bounding box center [431, 103] width 8 height 8
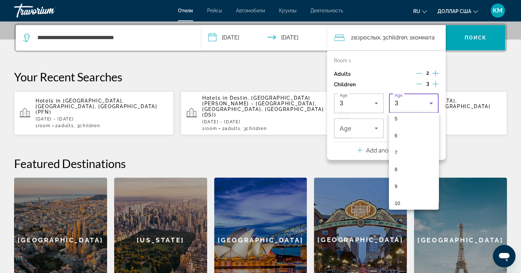
scroll to position [97, 0]
click at [405, 135] on mat-option "6" at bounding box center [414, 128] width 50 height 17
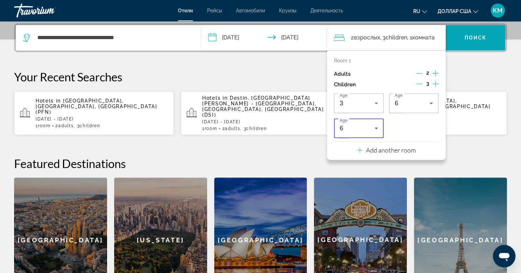
click at [380, 129] on icon "Travelers: 2 adults, 3 children" at bounding box center [376, 128] width 8 height 8
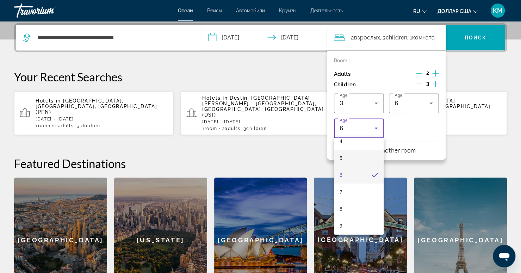
scroll to position [76, 0]
click at [356, 206] on mat-option "8" at bounding box center [359, 208] width 50 height 17
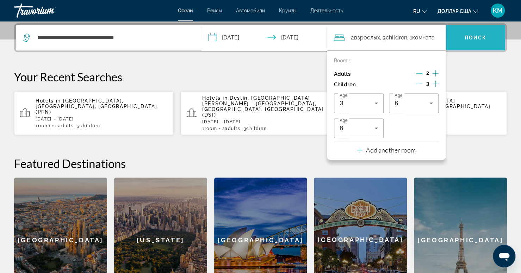
click at [472, 47] on span "Виджет поиска" at bounding box center [476, 37] width 60 height 25
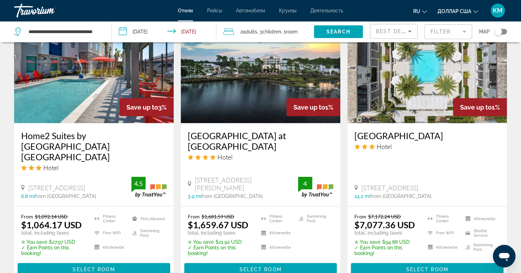
scroll to position [1000, 0]
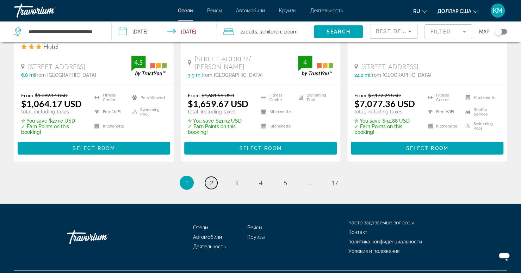
click at [212, 179] on span "2" at bounding box center [212, 183] width 4 height 8
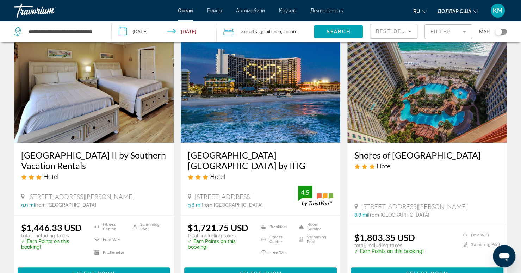
scroll to position [37, 0]
click at [420, 155] on h3 "Shores of [GEOGRAPHIC_DATA]" at bounding box center [426, 154] width 145 height 11
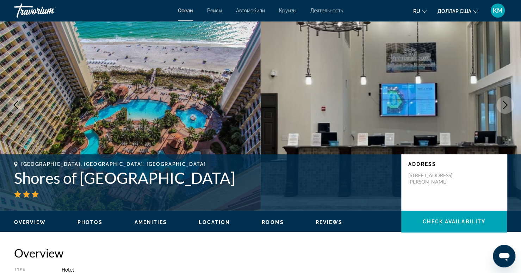
scroll to position [21, 0]
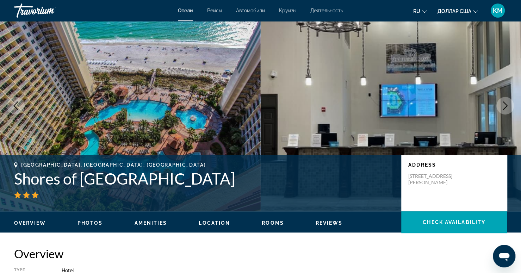
click at [506, 111] on button "Next image" at bounding box center [505, 106] width 18 height 18
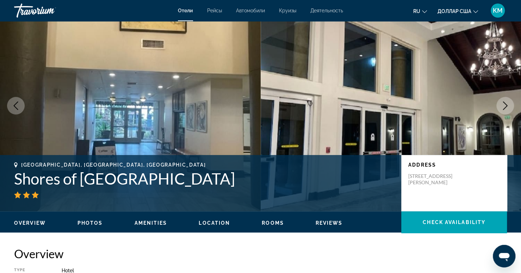
click at [506, 111] on button "Next image" at bounding box center [505, 106] width 18 height 18
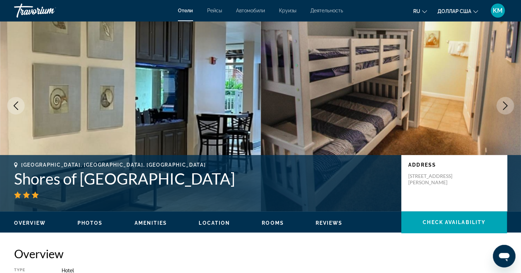
click at [506, 111] on button "Next image" at bounding box center [505, 106] width 18 height 18
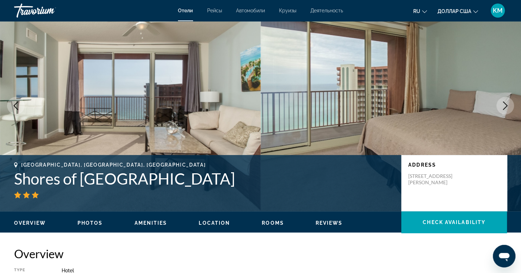
click at [506, 111] on button "Next image" at bounding box center [505, 106] width 18 height 18
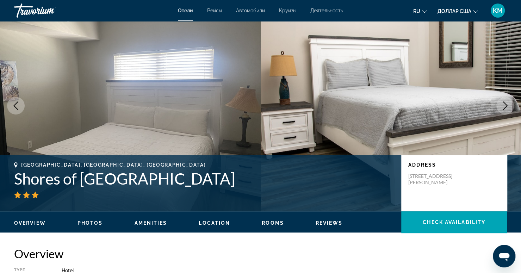
click at [506, 111] on button "Next image" at bounding box center [505, 106] width 18 height 18
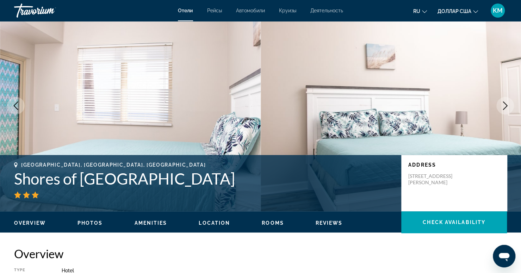
click at [506, 111] on button "Next image" at bounding box center [505, 106] width 18 height 18
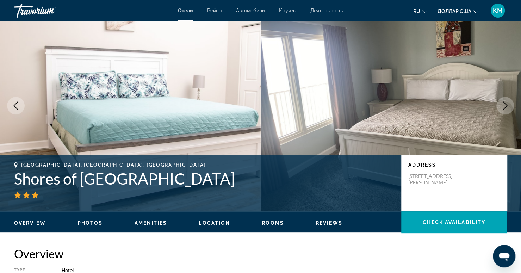
click at [506, 111] on button "Next image" at bounding box center [505, 106] width 18 height 18
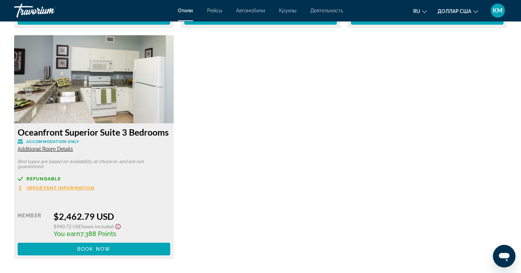
scroll to position [1474, 0]
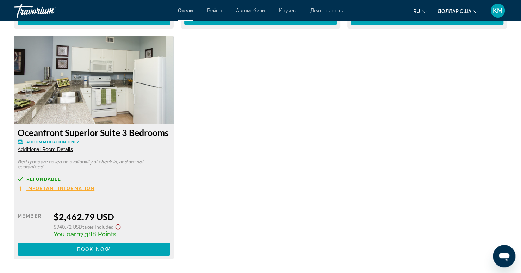
click at [120, 128] on h3 "Oceanfront Superior Suite 3 Bedrooms" at bounding box center [94, 132] width 153 height 11
click at [129, 128] on h3 "Oceanfront Superior Suite 3 Bedrooms" at bounding box center [94, 132] width 153 height 11
click at [131, 127] on h3 "Oceanfront Superior Suite 3 Bedrooms" at bounding box center [94, 132] width 153 height 11
